Goal: Task Accomplishment & Management: Use online tool/utility

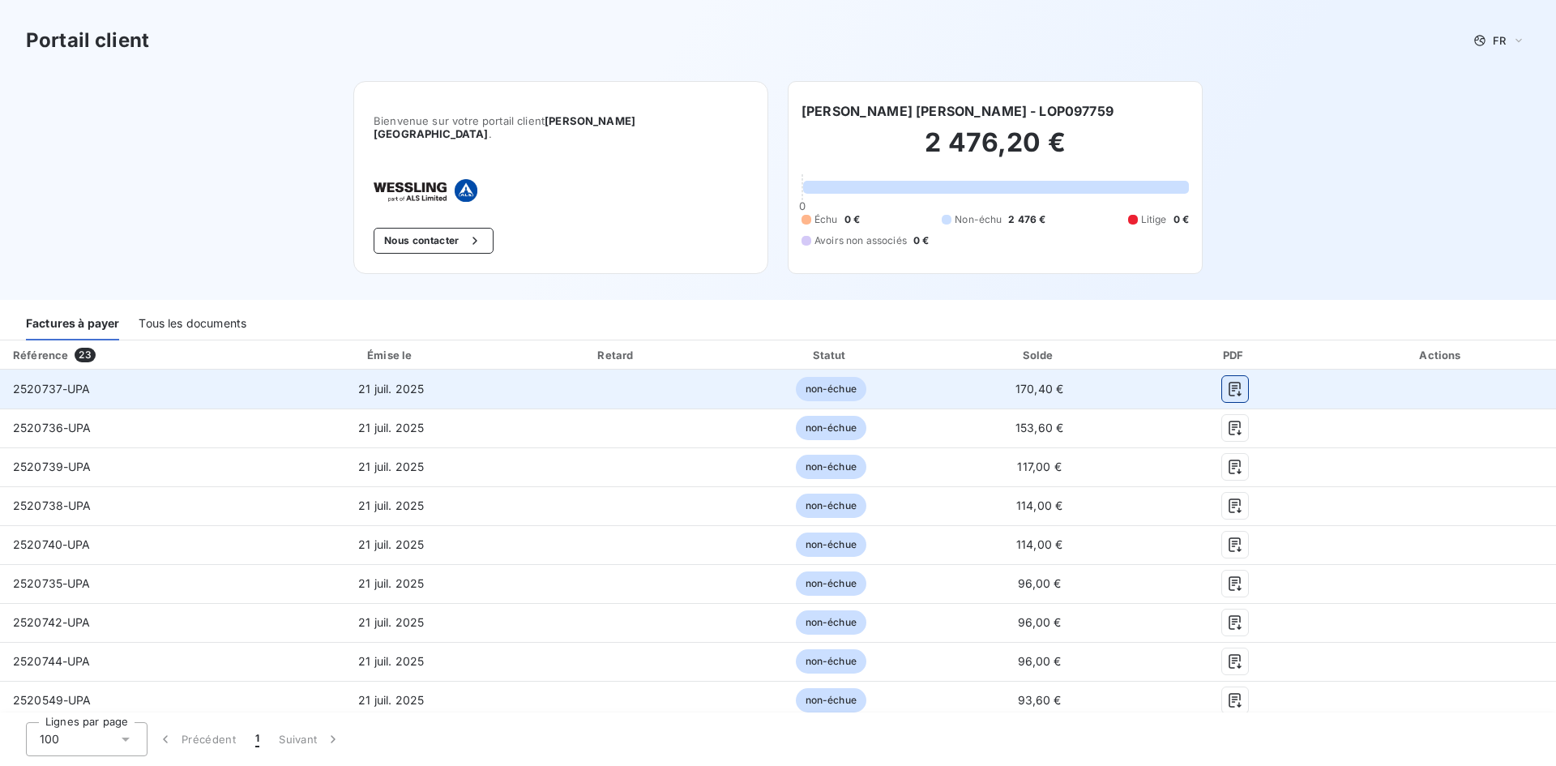
click at [1234, 381] on button "button" at bounding box center [1235, 389] width 26 height 26
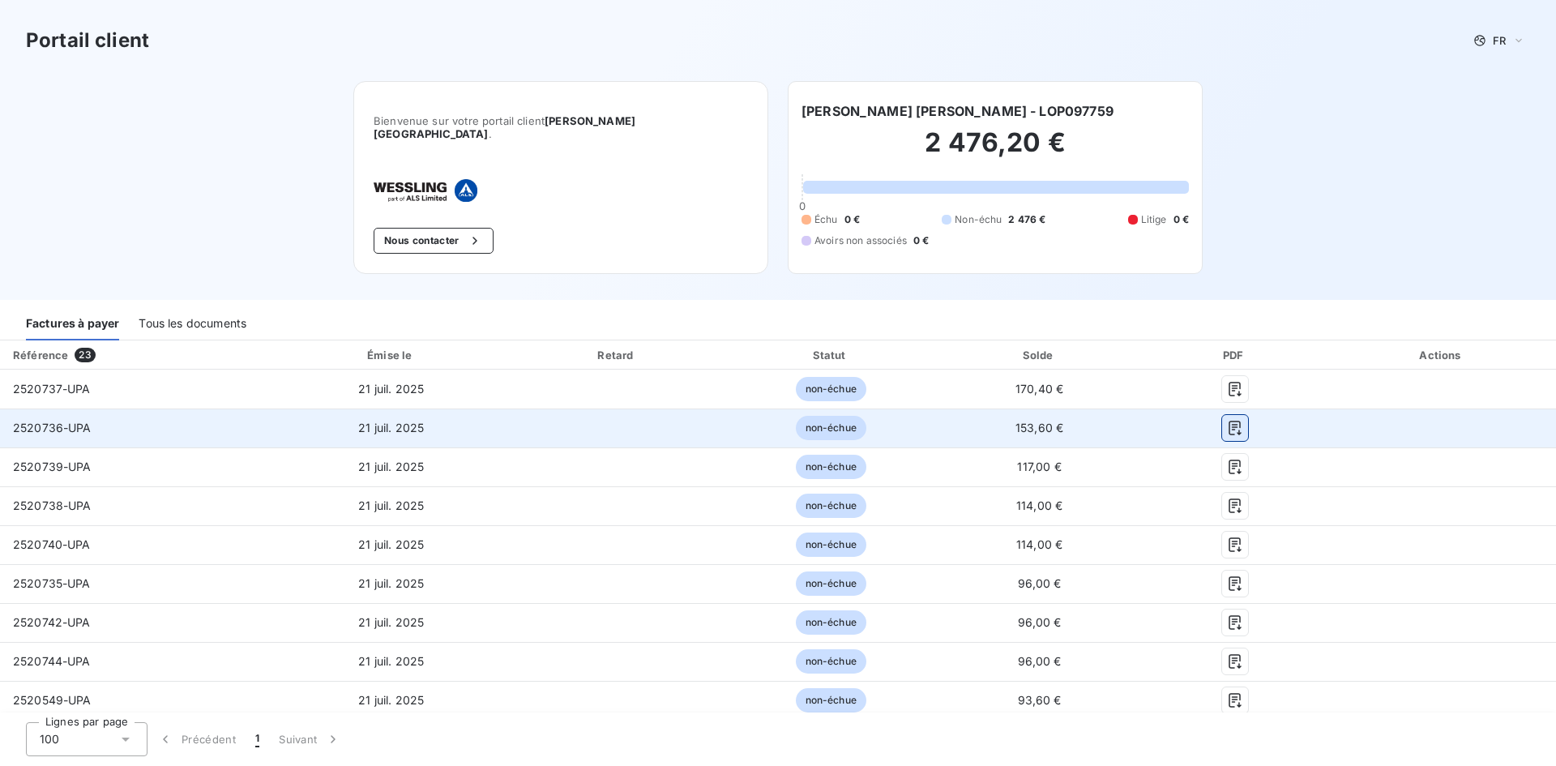
click at [1233, 426] on button "button" at bounding box center [1235, 428] width 26 height 26
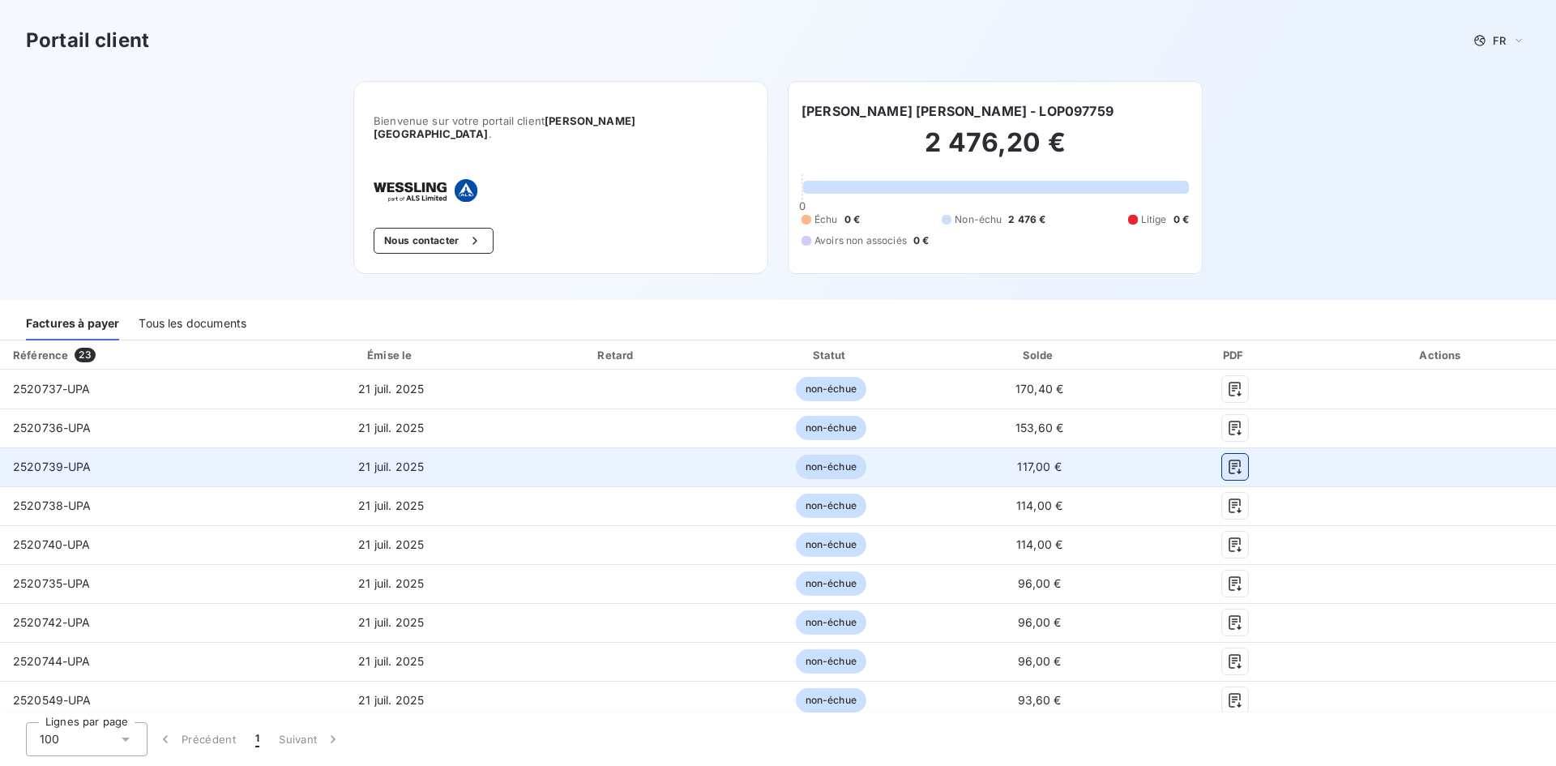
drag, startPoint x: 1228, startPoint y: 464, endPoint x: 1230, endPoint y: 474, distance: 9.9
click at [1228, 464] on button "button" at bounding box center [1235, 467] width 26 height 26
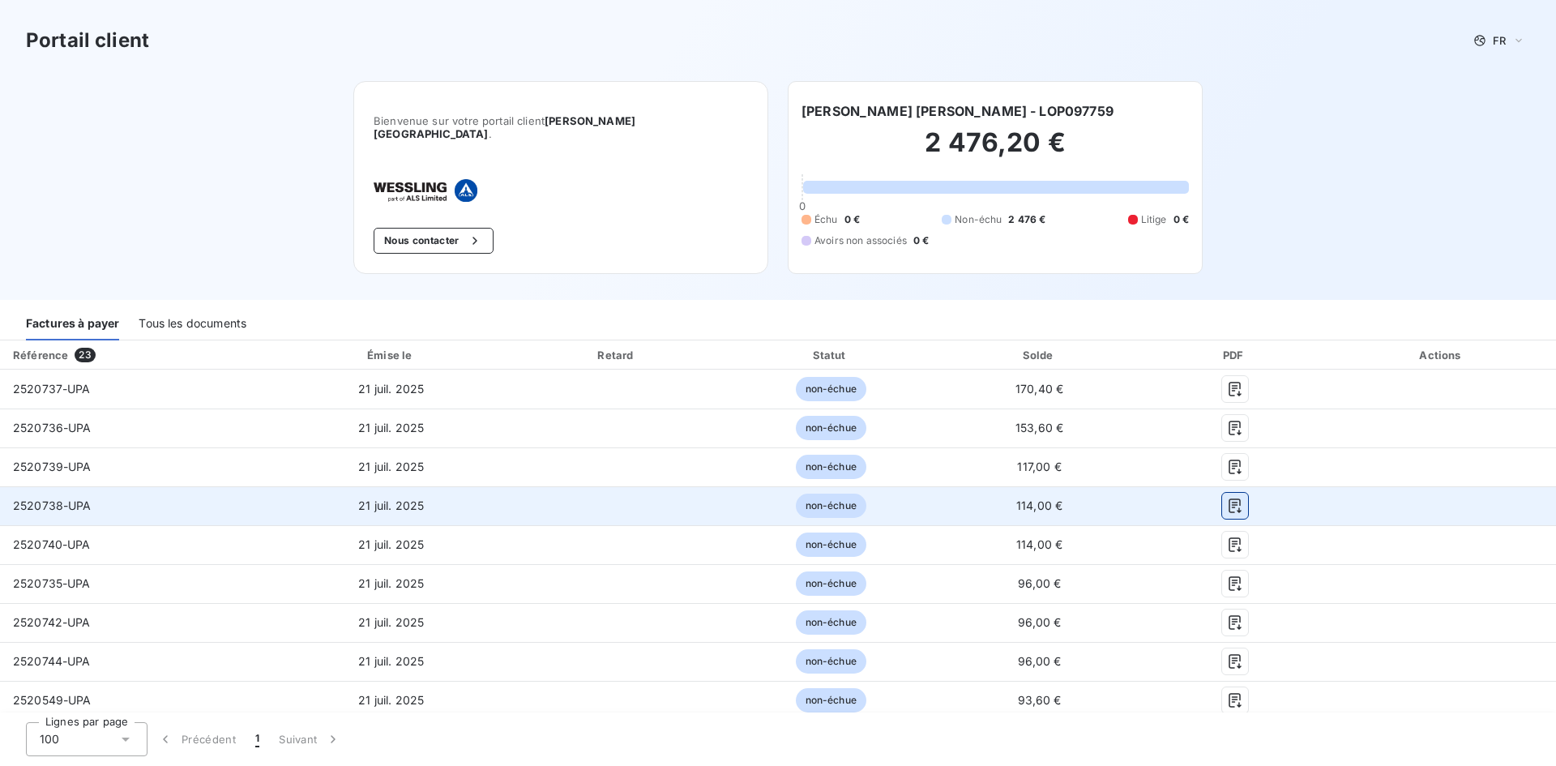
click at [1227, 505] on button "button" at bounding box center [1235, 506] width 26 height 26
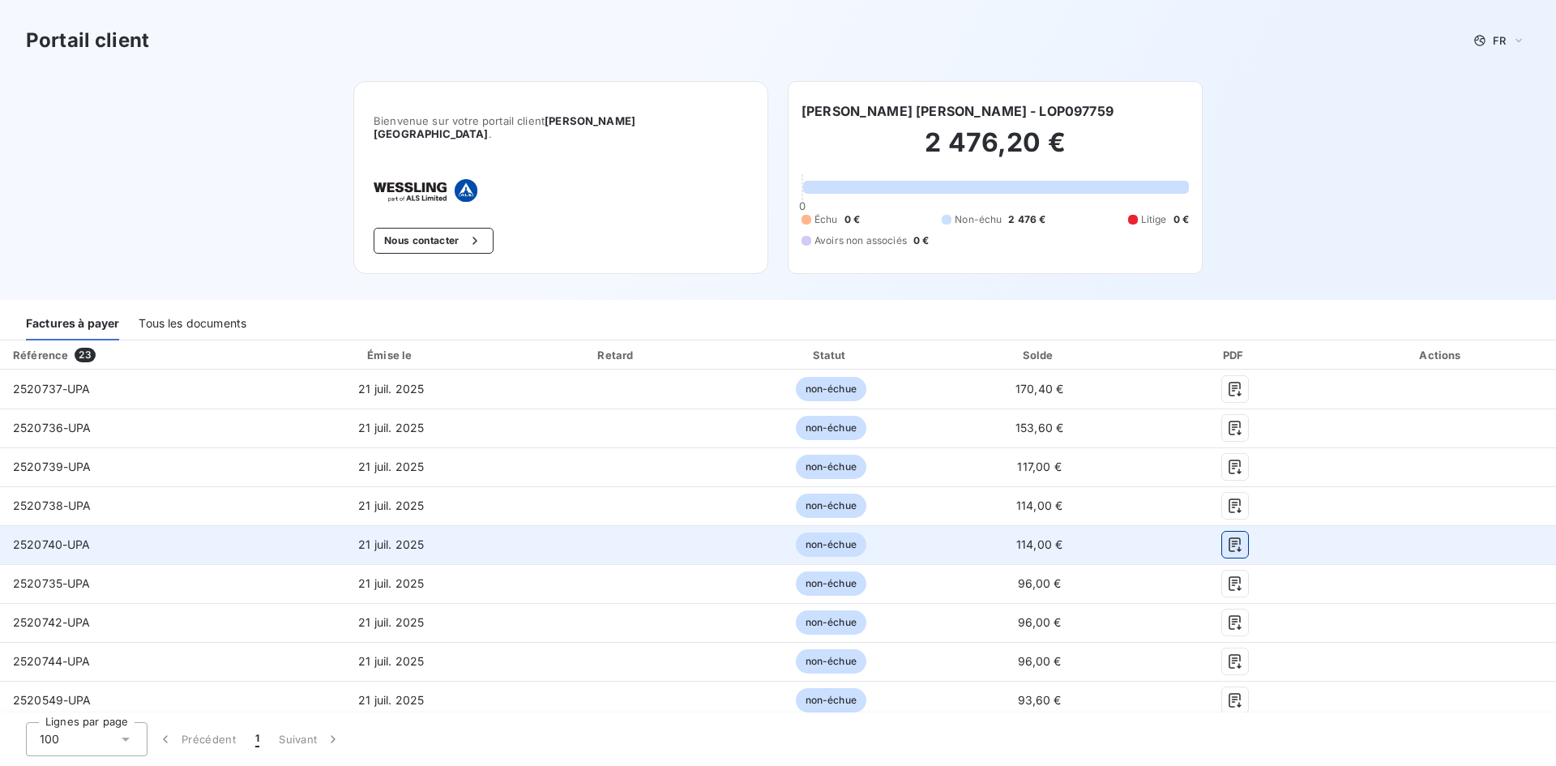
click at [1229, 540] on icon "button" at bounding box center [1235, 544] width 12 height 15
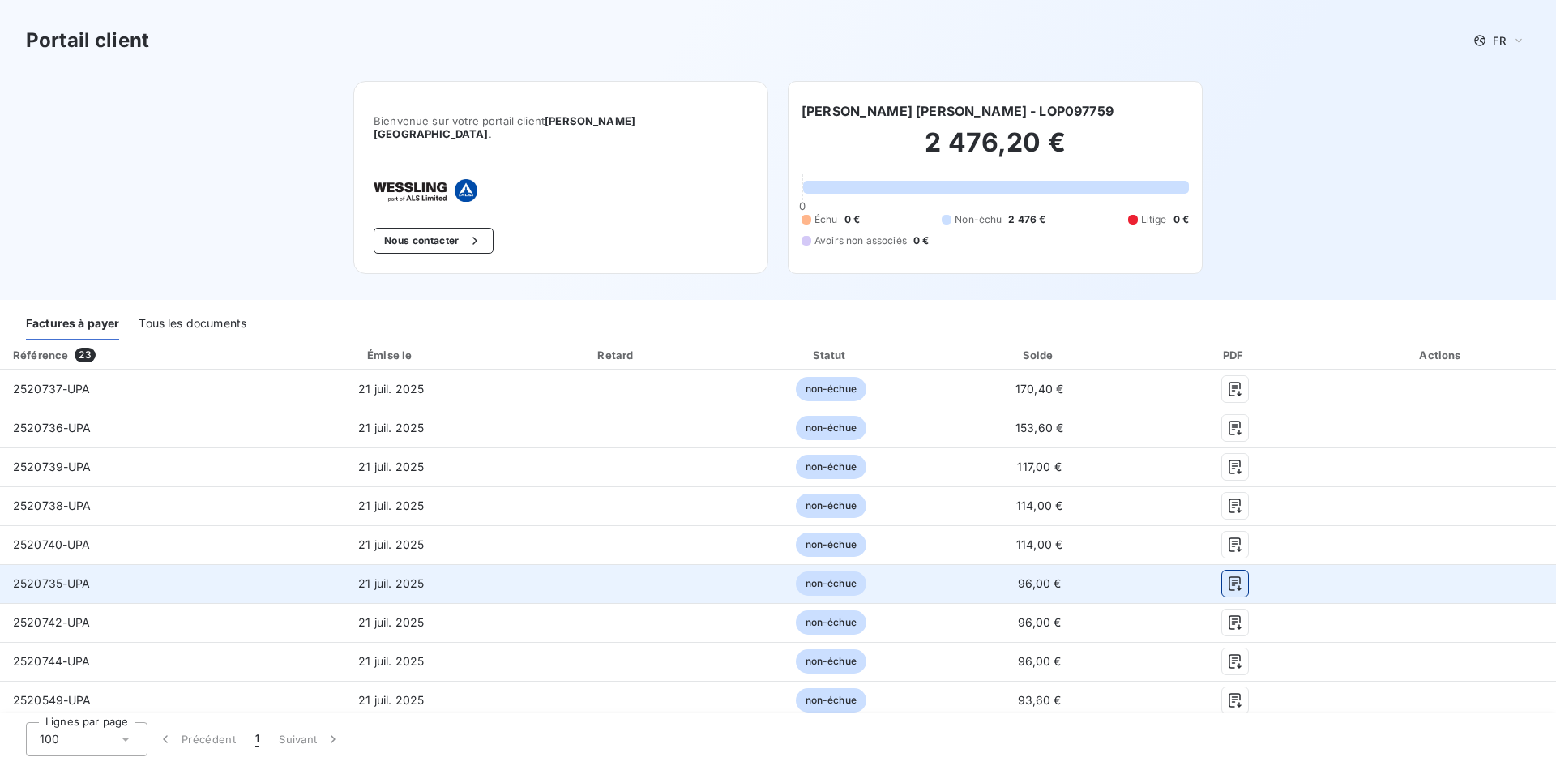
click at [1229, 576] on icon "button" at bounding box center [1235, 583] width 12 height 15
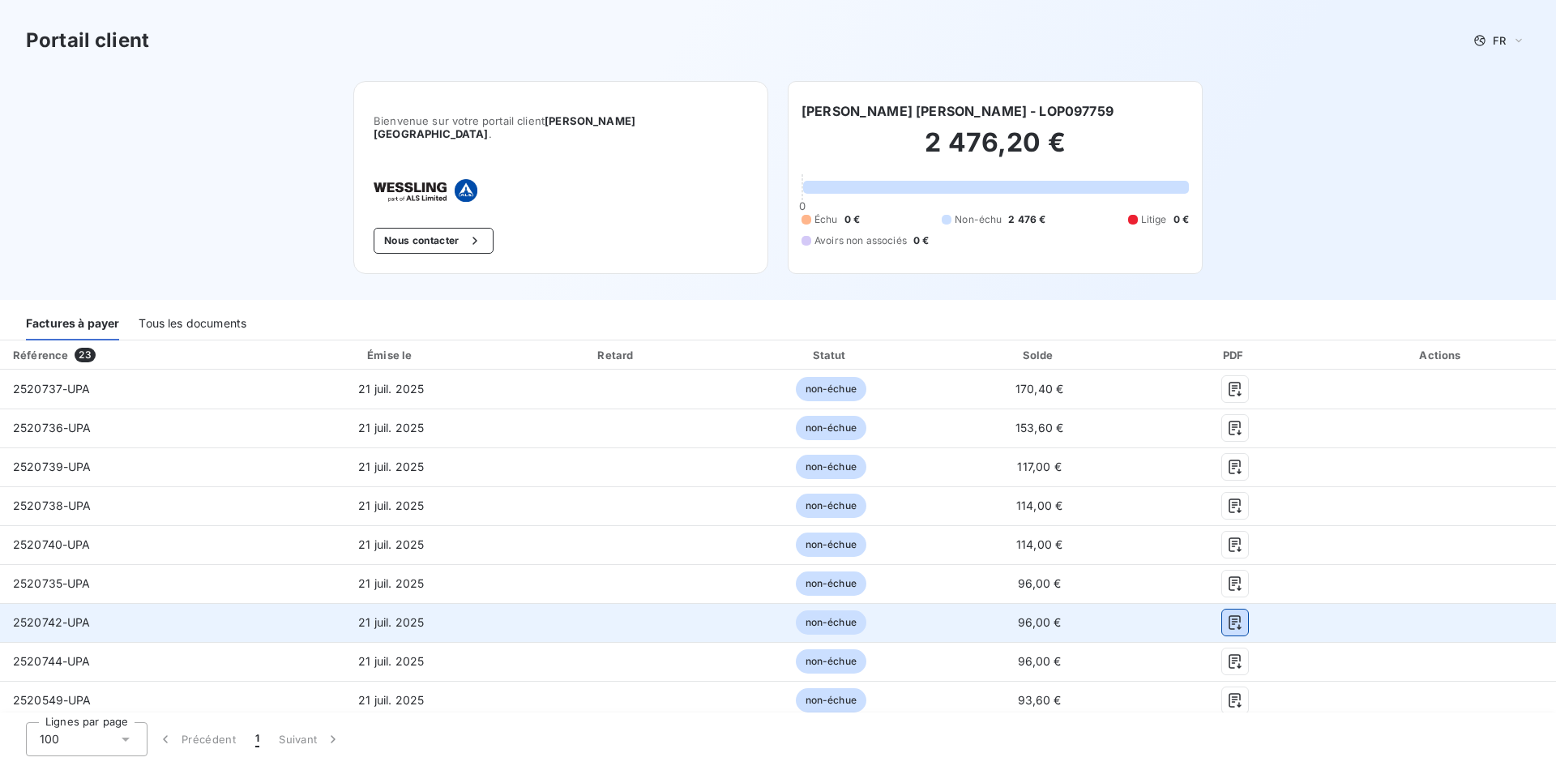
click at [1225, 627] on td at bounding box center [1235, 622] width 185 height 39
click at [1229, 615] on icon "button" at bounding box center [1235, 622] width 12 height 15
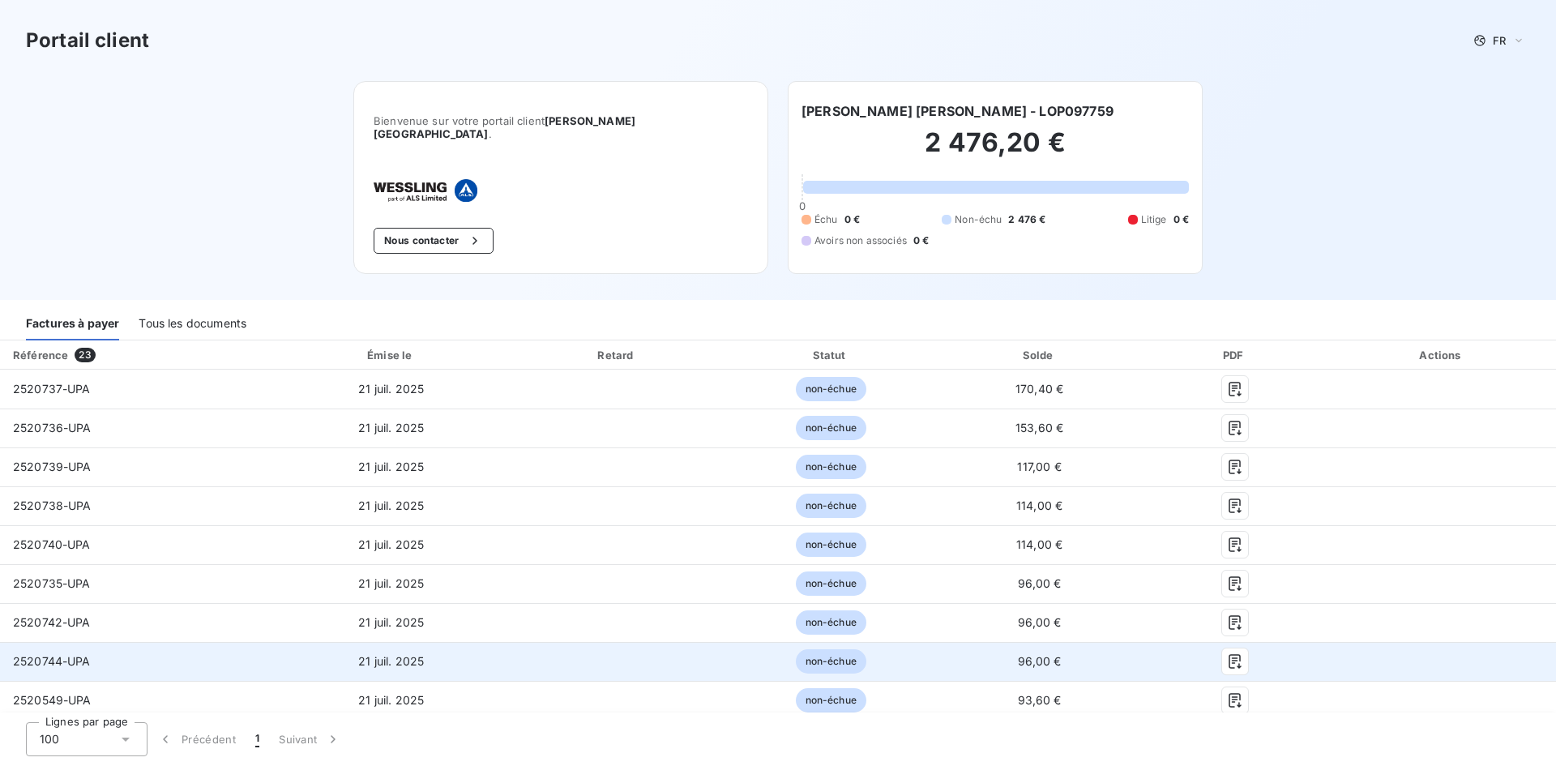
click at [1227, 665] on td at bounding box center [1235, 661] width 185 height 39
click at [1225, 658] on button "button" at bounding box center [1235, 661] width 26 height 26
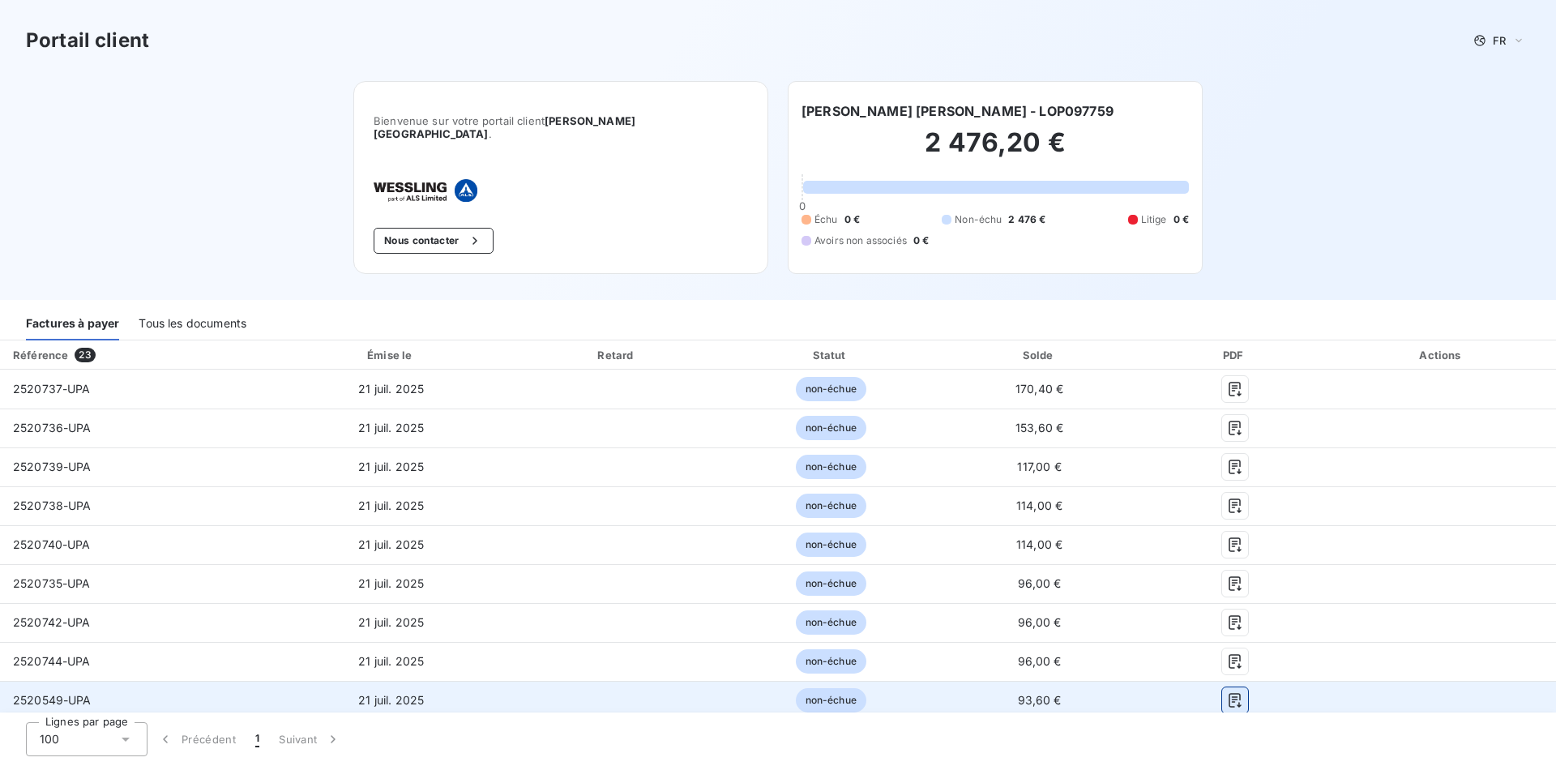
click at [1229, 693] on icon "button" at bounding box center [1235, 700] width 12 height 15
